Goal: Browse casually

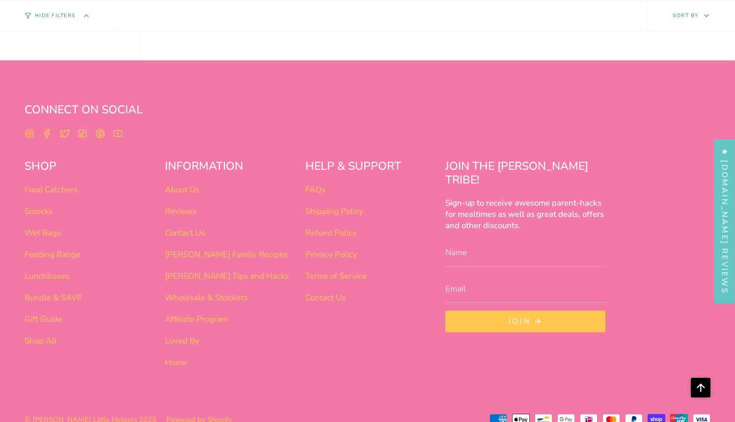
scroll to position [3770, 0]
